Goal: Information Seeking & Learning: Compare options

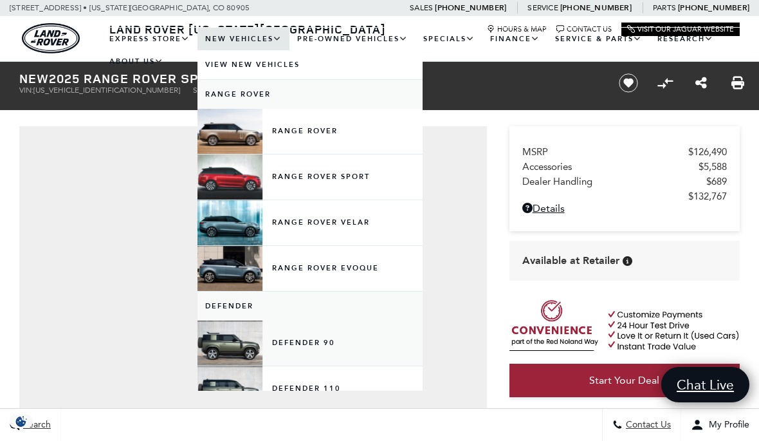
click at [339, 357] on link "Defender 90" at bounding box center [309, 342] width 225 height 45
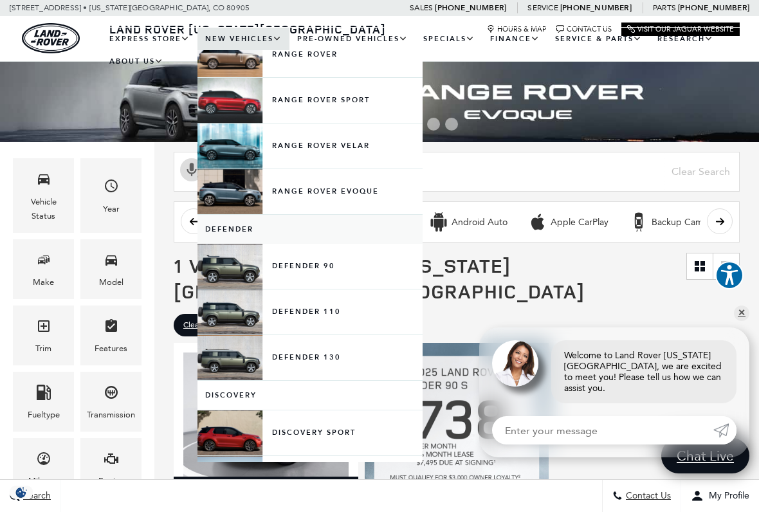
scroll to position [41, 0]
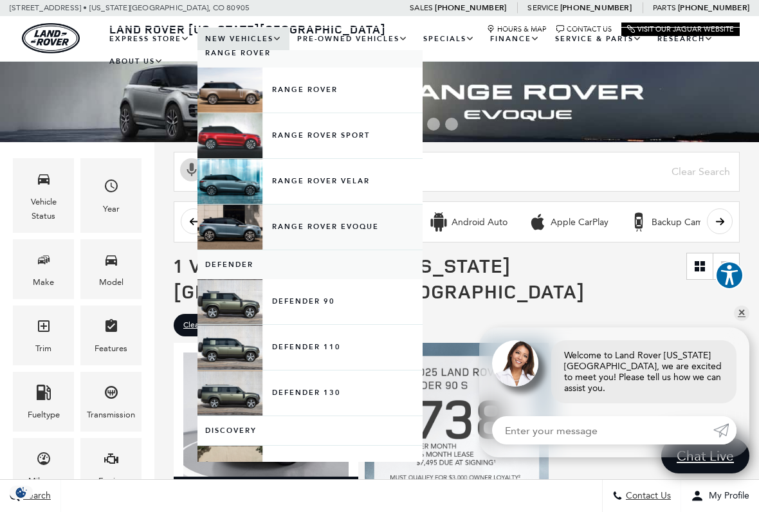
click at [297, 235] on link "Range Rover Evoque" at bounding box center [309, 227] width 225 height 45
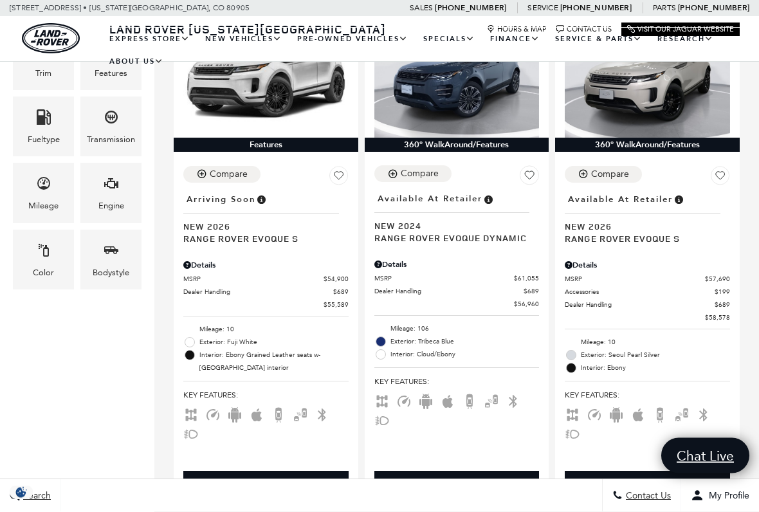
scroll to position [381, 0]
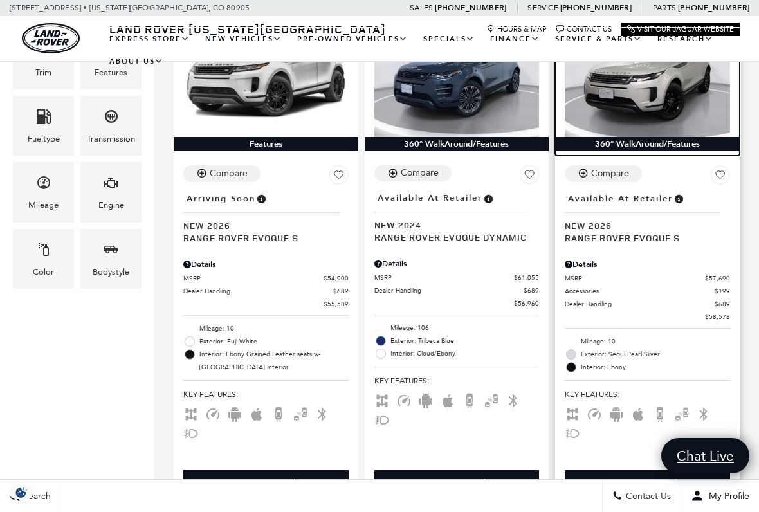
click at [680, 100] on img at bounding box center [647, 74] width 165 height 123
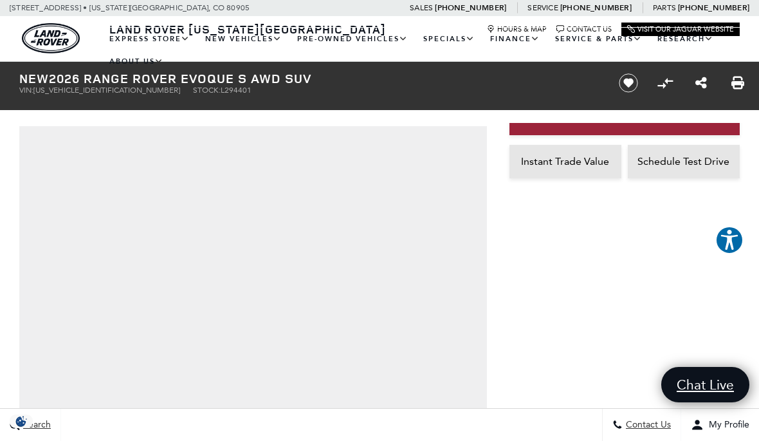
scroll to position [273, 0]
click at [509, 324] on iframe at bounding box center [624, 286] width 230 height 203
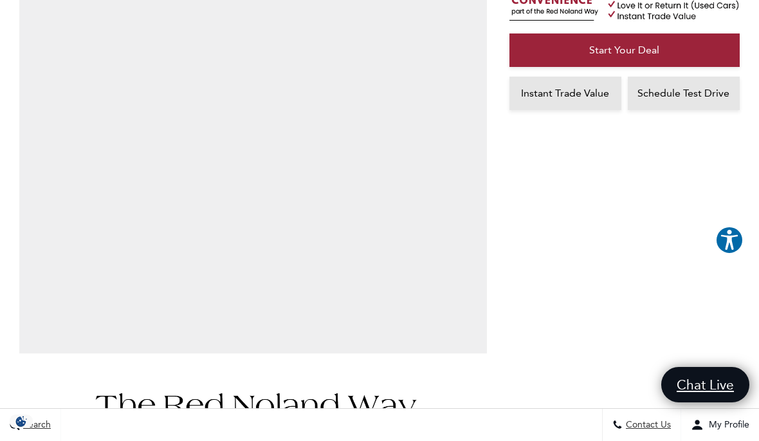
scroll to position [0, 0]
